Goal: Task Accomplishment & Management: Manage account settings

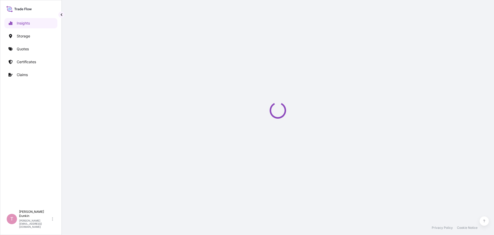
select select "2025"
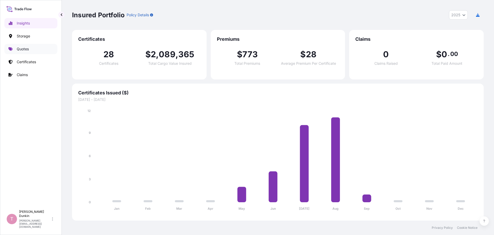
click at [21, 50] on p "Quotes" at bounding box center [23, 48] width 12 height 5
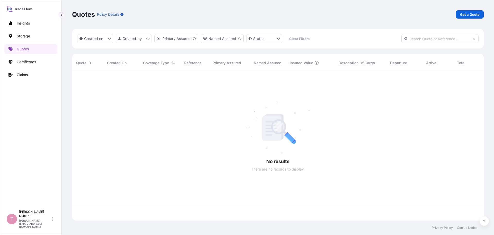
scroll to position [147, 408]
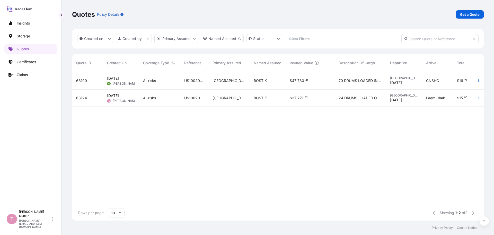
paste input "[URL][DOMAIN_NAME][DOMAIN_NAME][EMAIL_ADDRESS][DOMAIN_NAME]"
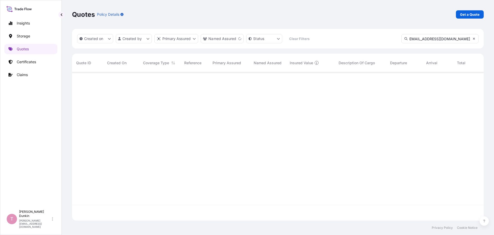
type input "[URL][DOMAIN_NAME][DOMAIN_NAME][EMAIL_ADDRESS][DOMAIN_NAME]"
click at [474, 39] on icon at bounding box center [474, 39] width 2 height 2
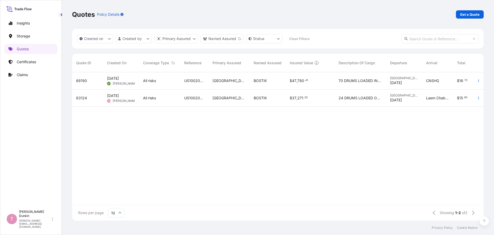
click at [428, 38] on input "text" at bounding box center [440, 38] width 77 height 9
paste input "US10020851919"
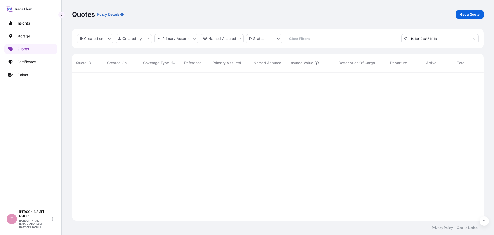
type input "US10020851919"
click at [444, 39] on input "US10020851919" at bounding box center [440, 38] width 77 height 9
click at [148, 39] on html "Insights Storage Quotes Certificates Claims T [PERSON_NAME] [PERSON_NAME][EMAIL…" at bounding box center [247, 117] width 494 height 235
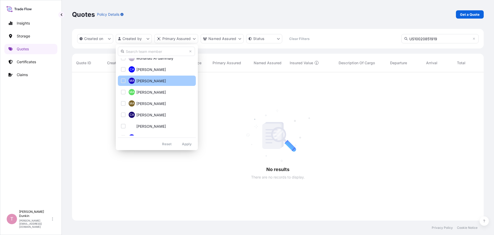
scroll to position [0, 0]
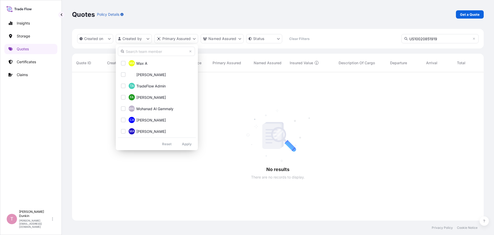
click at [94, 117] on html "Insights Storage Quotes Certificates Claims T [PERSON_NAME] [PERSON_NAME][EMAIL…" at bounding box center [247, 117] width 494 height 235
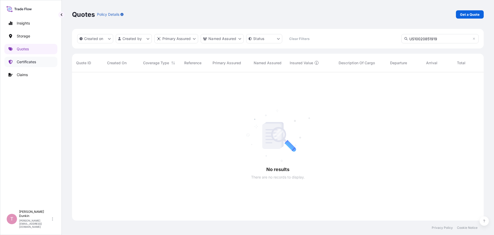
click at [30, 62] on p "Certificates" at bounding box center [26, 61] width 19 height 5
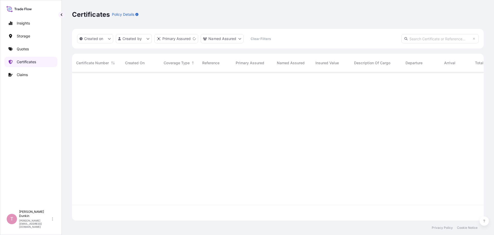
scroll to position [147, 408]
paste input "US10020851919"
click at [449, 38] on input "US10020851919" at bounding box center [440, 38] width 77 height 9
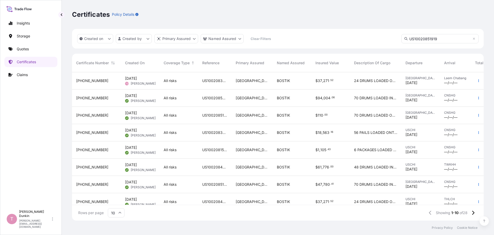
type input "US10020851919"
click at [405, 39] on icon at bounding box center [406, 38] width 3 height 3
click at [445, 42] on input "US10020851919" at bounding box center [440, 38] width 77 height 9
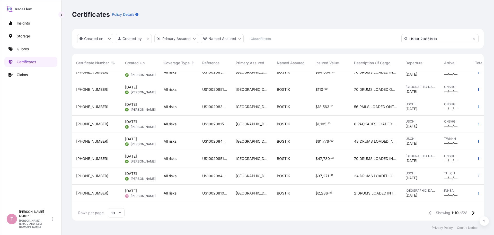
click at [212, 159] on span "US10020851923" at bounding box center [214, 158] width 25 height 5
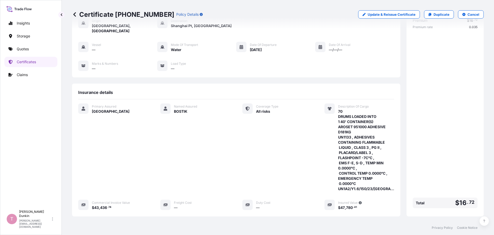
scroll to position [5, 0]
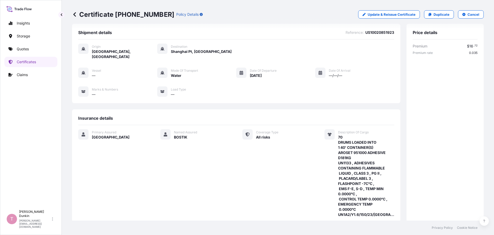
click at [75, 14] on icon at bounding box center [74, 14] width 5 height 5
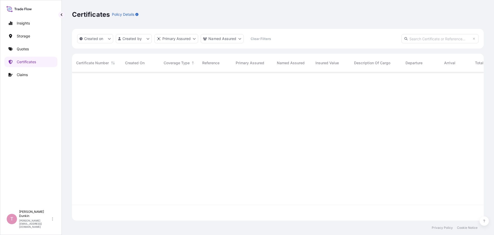
scroll to position [147, 408]
paste input "US10020851919"
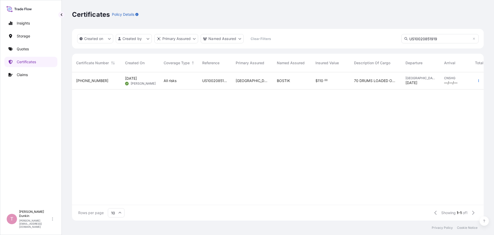
type input "US10020851919"
click at [214, 81] on span "US10020851919" at bounding box center [214, 80] width 25 height 5
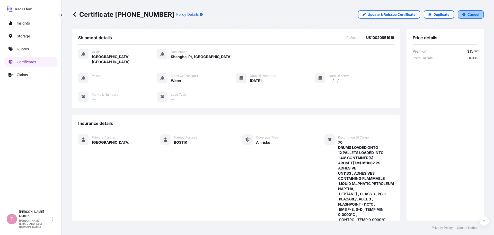
click at [468, 16] on p "Cancel" at bounding box center [474, 14] width 12 height 5
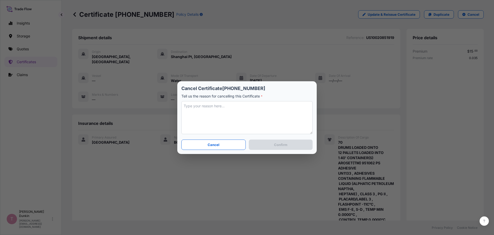
click at [191, 107] on textarea at bounding box center [246, 117] width 131 height 33
type textarea "Term are CFR"
click at [272, 145] on button "Confirm" at bounding box center [281, 144] width 64 height 10
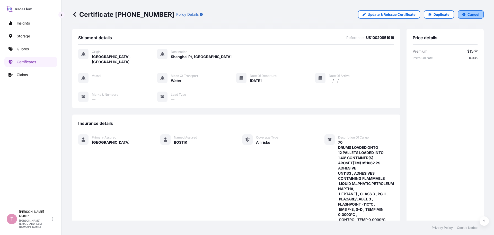
click at [468, 15] on p "Cancel" at bounding box center [474, 14] width 12 height 5
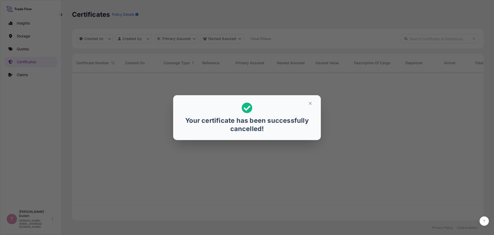
scroll to position [147, 408]
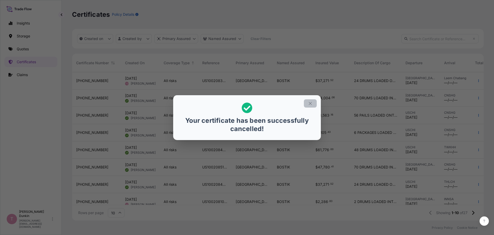
click at [310, 102] on icon "button" at bounding box center [310, 103] width 5 height 5
